Goal: Task Accomplishment & Management: Manage account settings

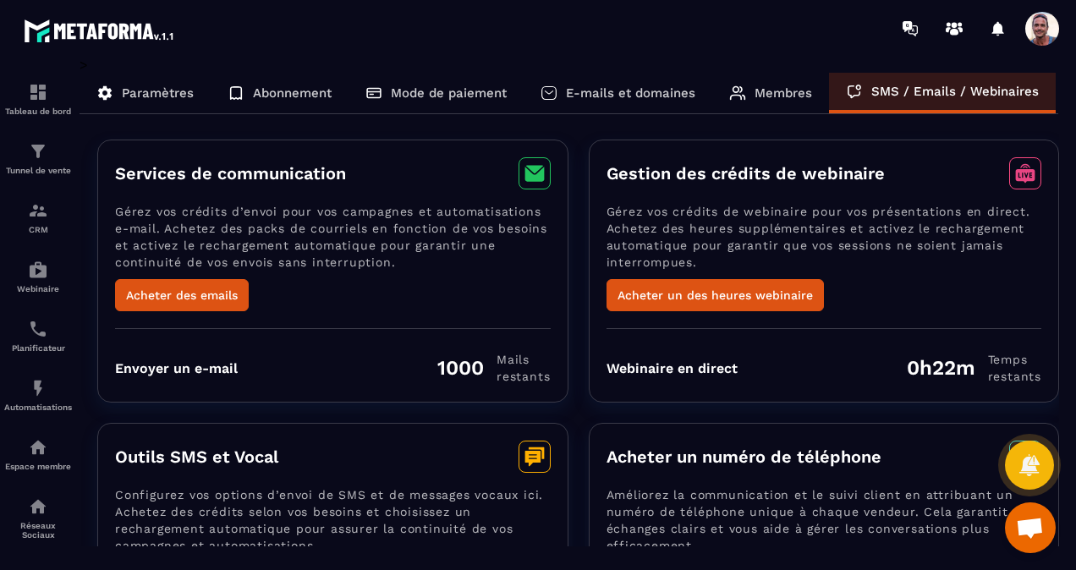
click at [626, 94] on p "E-mails et domaines" at bounding box center [630, 92] width 129 height 15
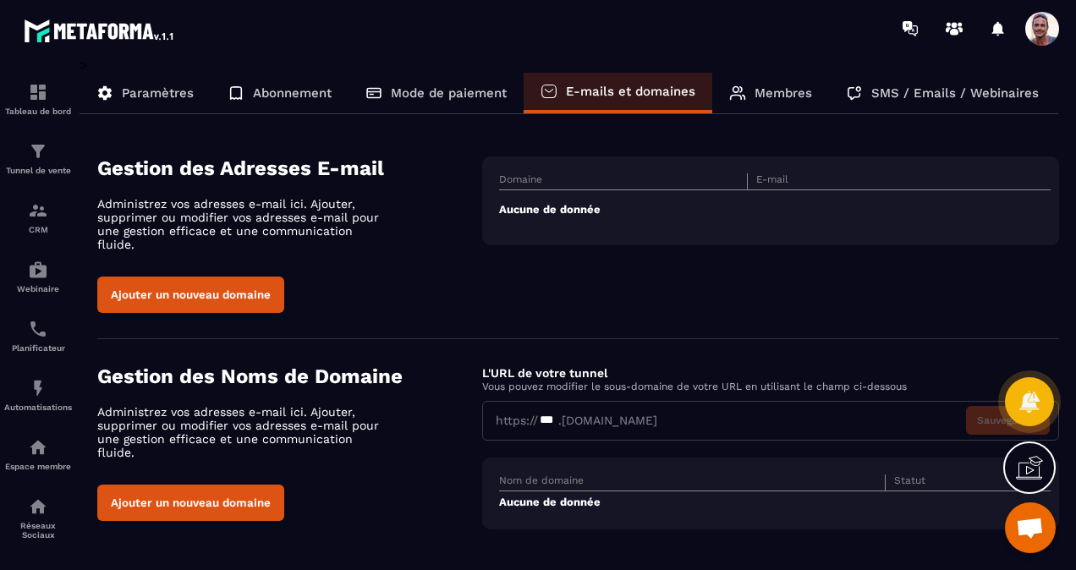
click at [452, 86] on p "Mode de paiement" at bounding box center [449, 92] width 116 height 15
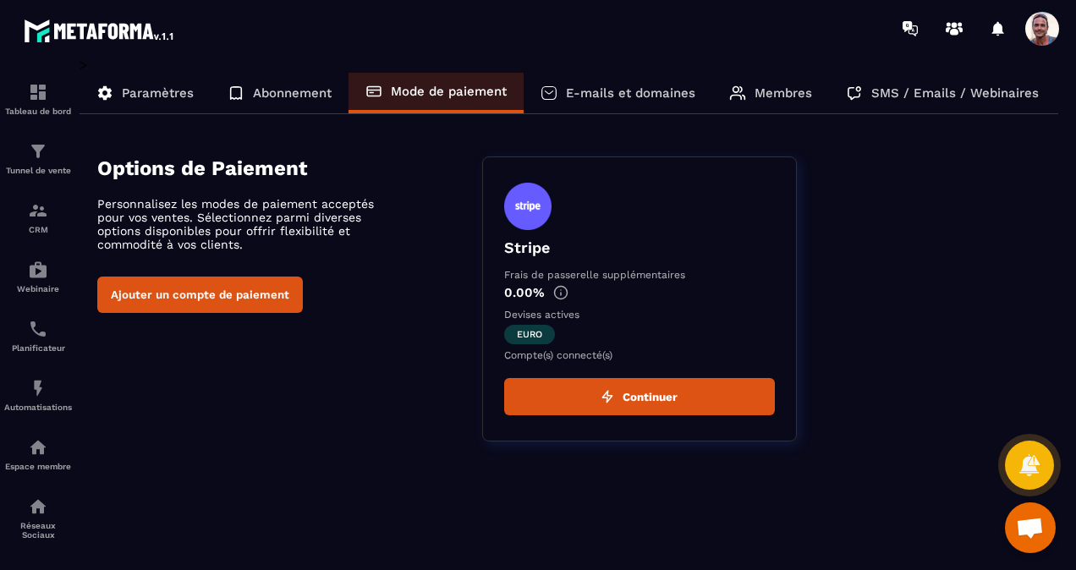
click at [804, 91] on p "Membres" at bounding box center [782, 92] width 57 height 15
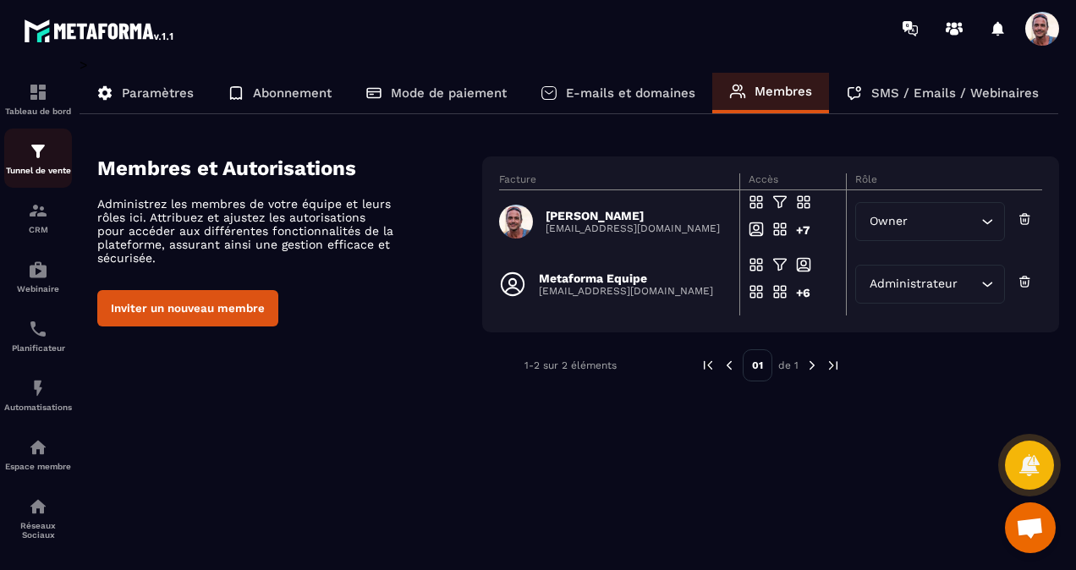
click at [47, 174] on p "Tunnel de vente" at bounding box center [38, 170] width 68 height 9
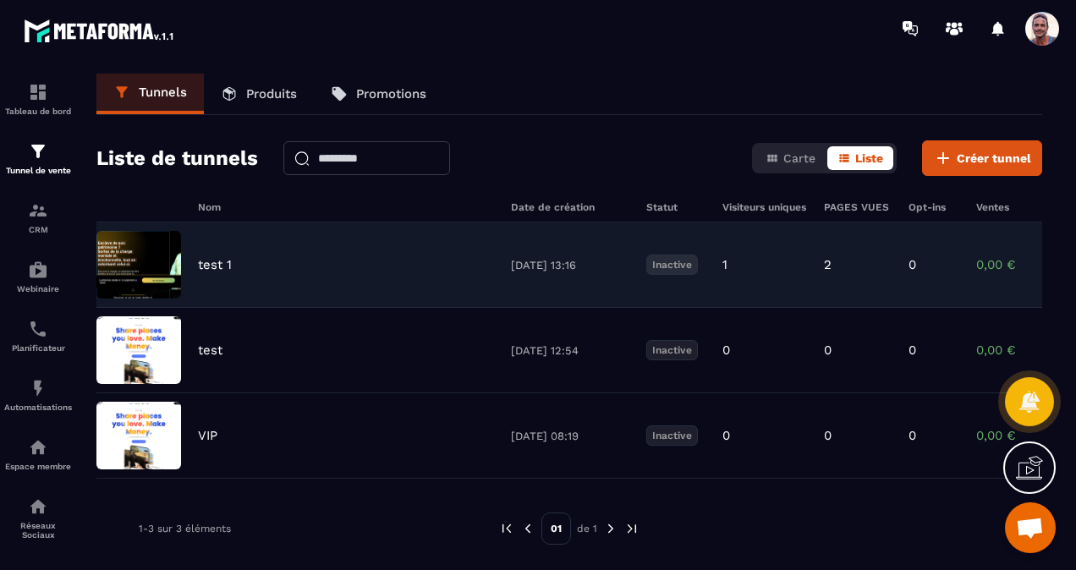
click at [189, 308] on div "test 1 [DATE] 13:16 Inactive 1 2 0 0,00 € 0" at bounding box center [568, 350] width 945 height 85
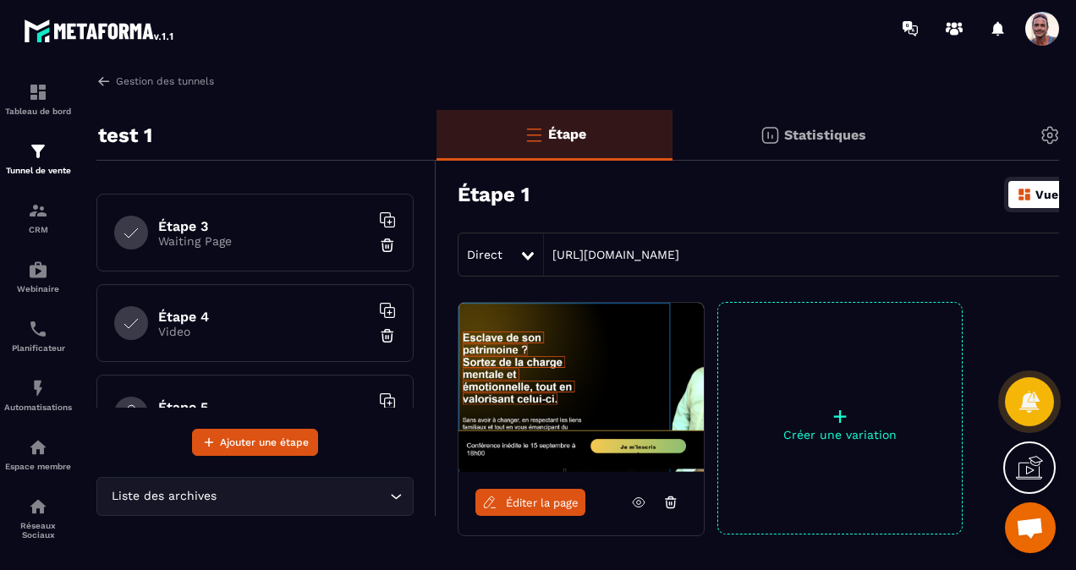
scroll to position [85, 0]
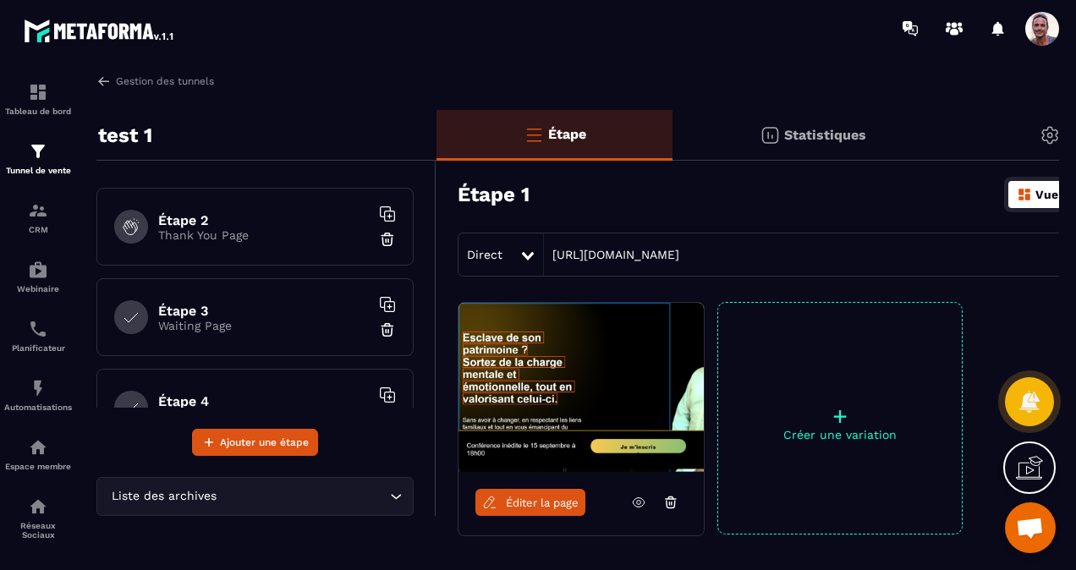
click at [230, 221] on h6 "Étape 2" at bounding box center [263, 220] width 211 height 16
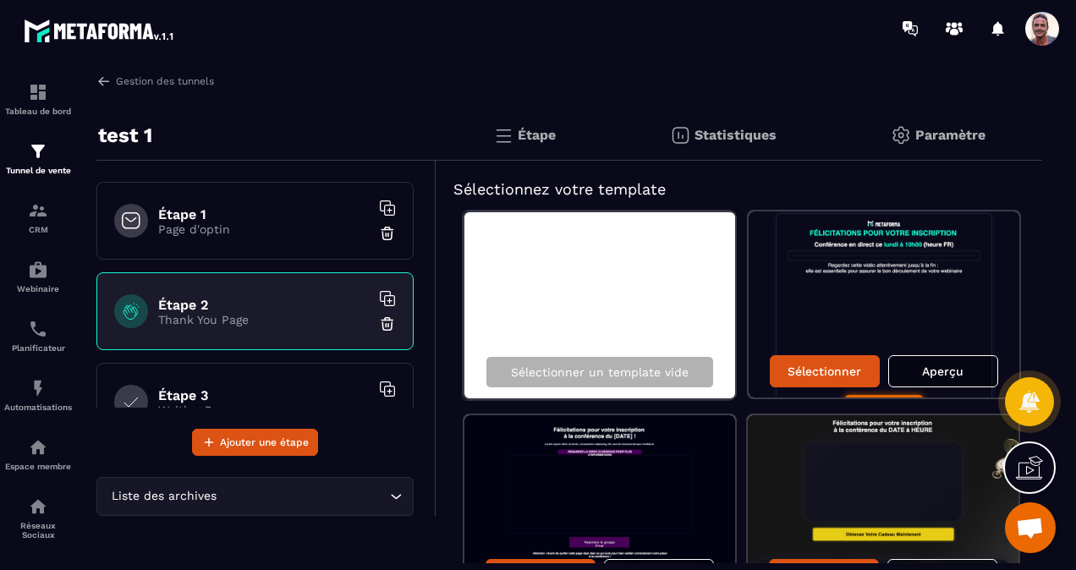
click at [228, 233] on p "Page d'optin" at bounding box center [263, 229] width 211 height 14
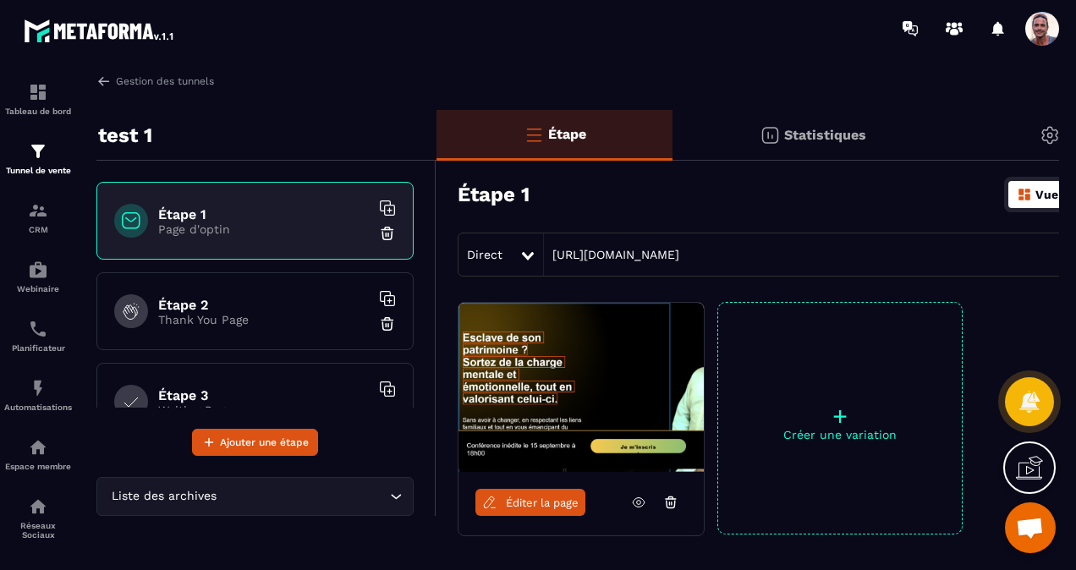
click at [276, 326] on div "Étape 2 Thank You Page" at bounding box center [254, 311] width 317 height 78
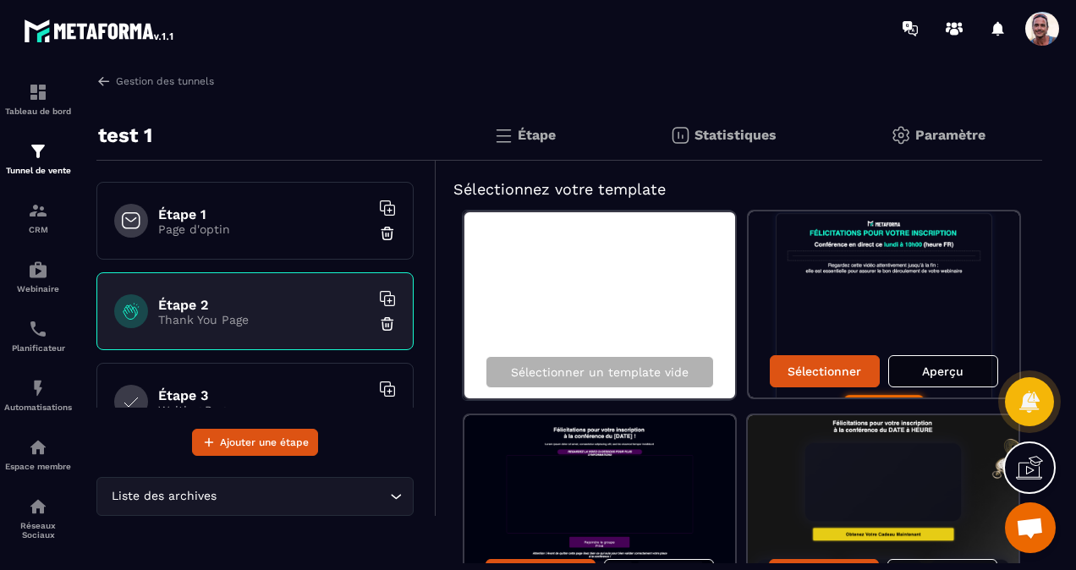
click at [851, 316] on img at bounding box center [883, 304] width 271 height 186
click at [831, 366] on p "Sélectionner" at bounding box center [824, 371] width 74 height 14
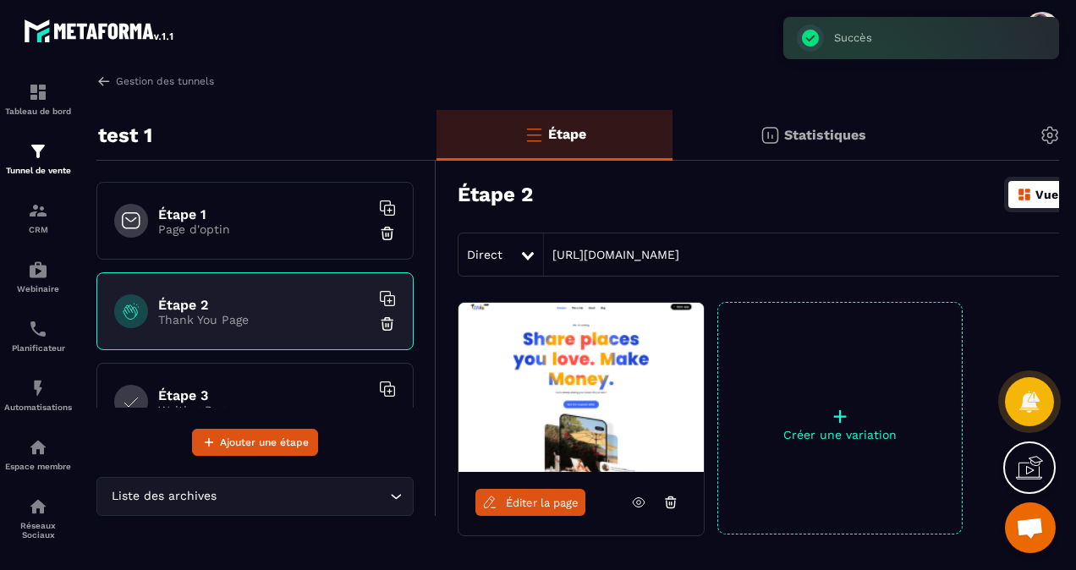
click at [508, 497] on span "Éditer la page" at bounding box center [542, 502] width 73 height 13
